Goal: Find specific page/section: Find specific page/section

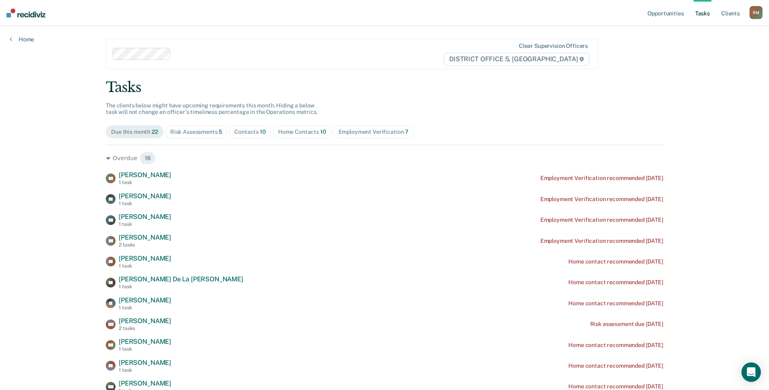
click at [701, 15] on link "Tasks" at bounding box center [703, 13] width 18 height 26
click at [244, 131] on div "Contacts 10" at bounding box center [250, 132] width 32 height 7
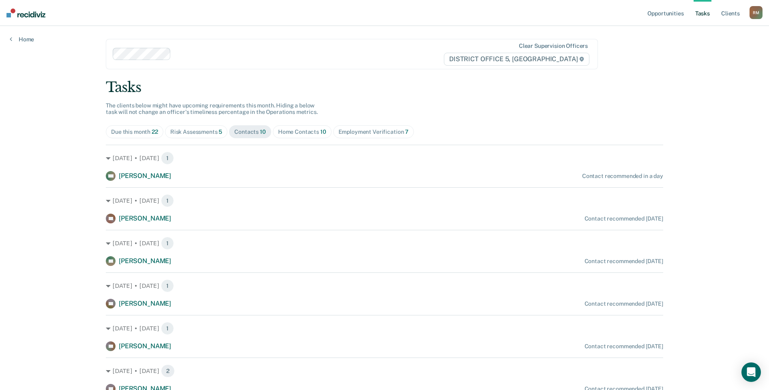
click at [294, 135] on div "Home Contacts 10" at bounding box center [302, 132] width 48 height 7
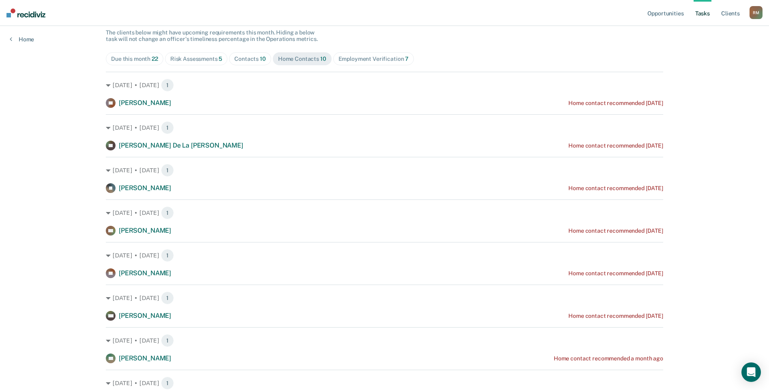
scroll to position [93, 0]
